Goal: Information Seeking & Learning: Learn about a topic

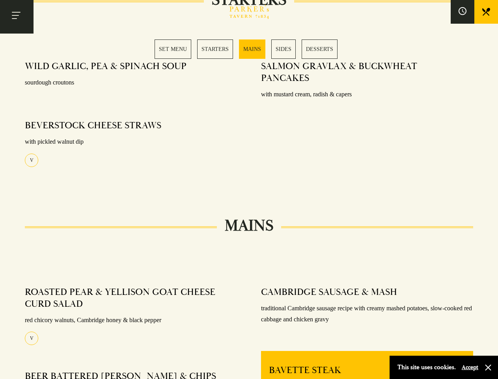
click at [249, 189] on section "Set Menu Served from [DATE] to [DATE], 12:30-6pm. 2 COURSES £21 / 3 COURSES £27…" at bounding box center [249, 349] width 498 height 887
click at [17, 17] on button "Toggle navigation" at bounding box center [17, 17] width 34 height 34
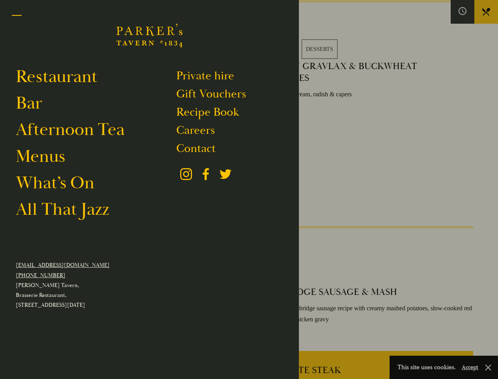
click at [463, 12] on div at bounding box center [249, 189] width 498 height 379
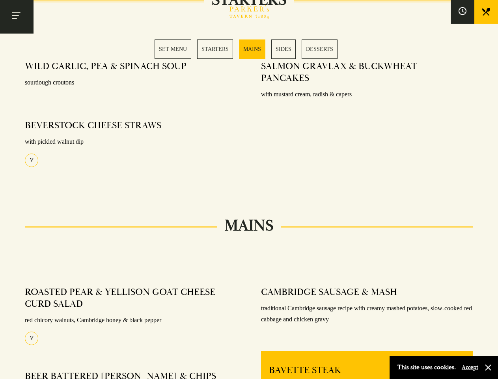
click at [470, 367] on button "Accept" at bounding box center [470, 366] width 17 height 7
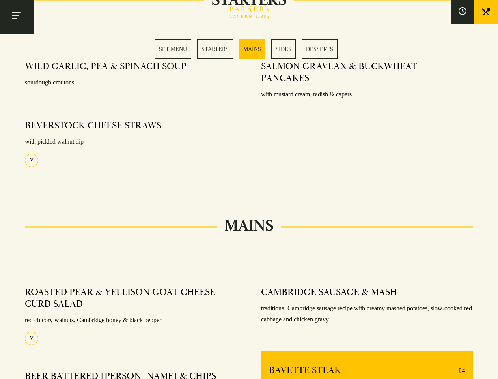
click at [488, 367] on div "MAINS ROASTED PEAR & YELLISON GOAT CHEESE CURD SALAD red chicory walnuts, Cambr…" at bounding box center [249, 326] width 498 height 201
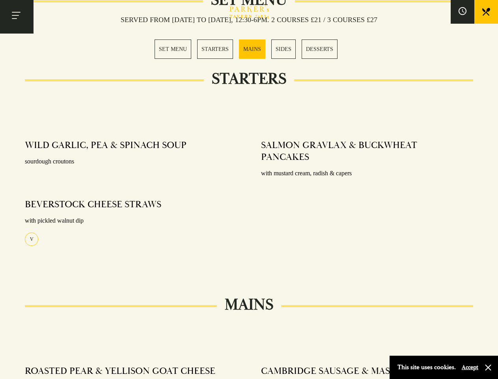
click at [249, 189] on div "SALMON GRAVLAX & BUCKWHEAT PANCAKES with mustard cream, radish & capers" at bounding box center [367, 200] width 236 height 132
click at [17, 17] on button "Toggle navigation" at bounding box center [17, 17] width 34 height 34
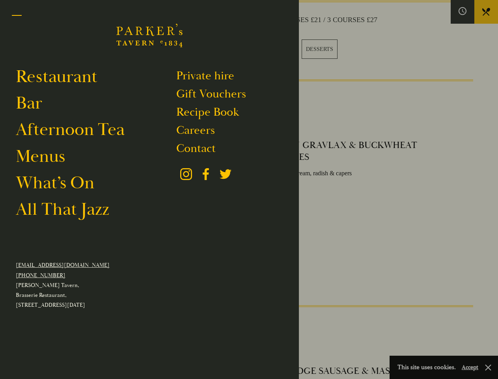
click at [463, 12] on div at bounding box center [249, 189] width 498 height 379
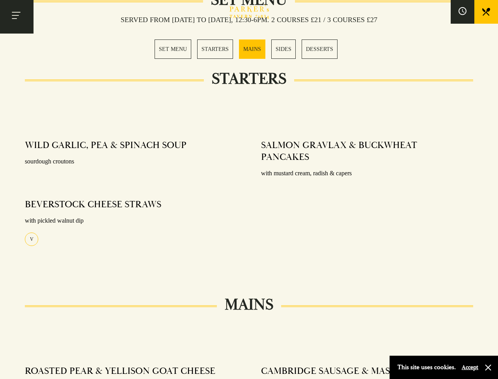
click at [470, 367] on button "Accept" at bounding box center [470, 366] width 17 height 7
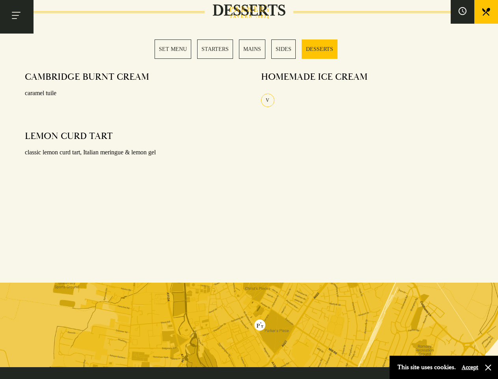
scroll to position [998, 0]
